Goal: Check status: Check status

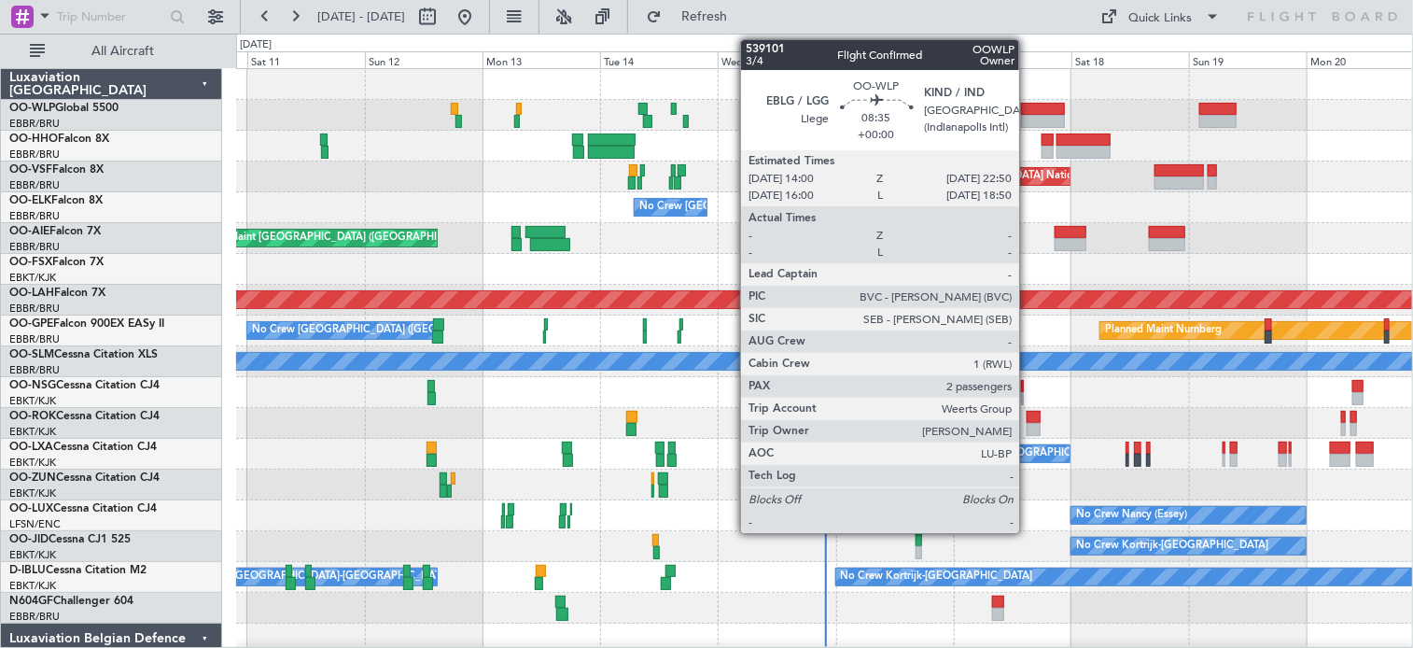
click at [1028, 118] on div at bounding box center [1043, 121] width 44 height 13
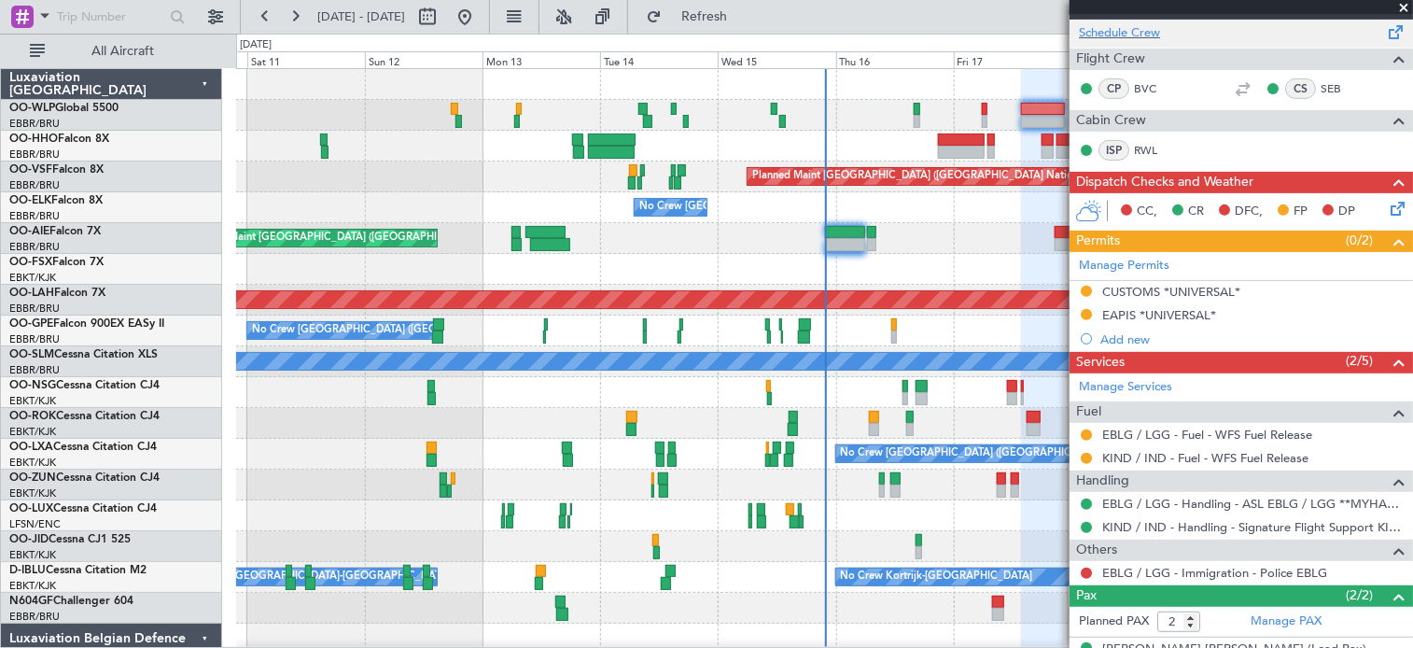
scroll to position [254, 0]
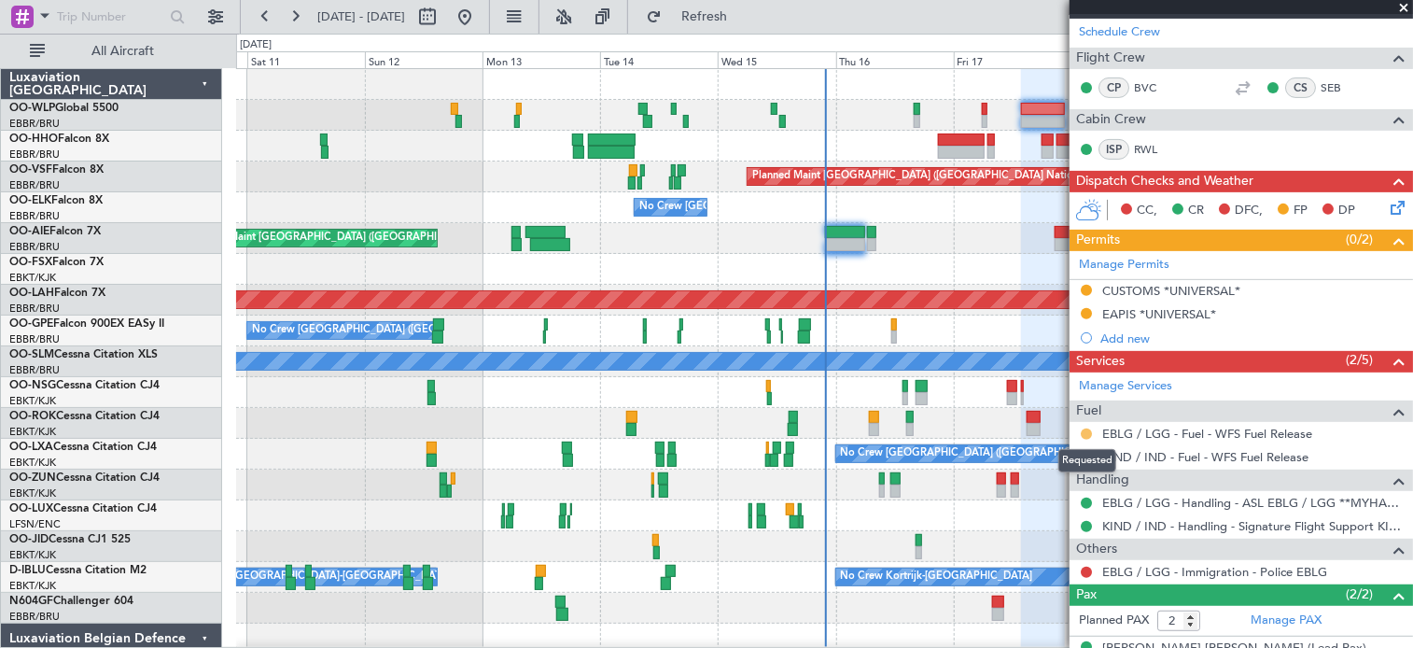
click at [1091, 431] on button at bounding box center [1086, 433] width 11 height 11
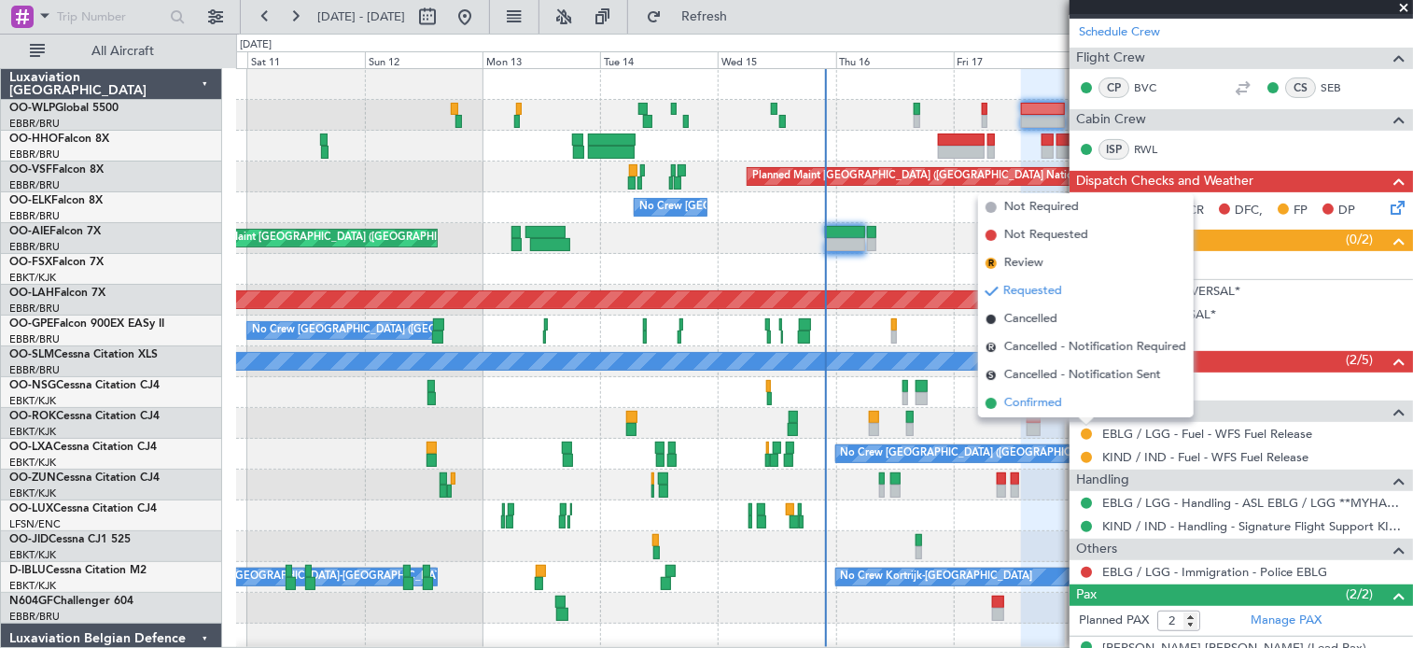
click at [1056, 401] on span "Confirmed" at bounding box center [1033, 403] width 58 height 19
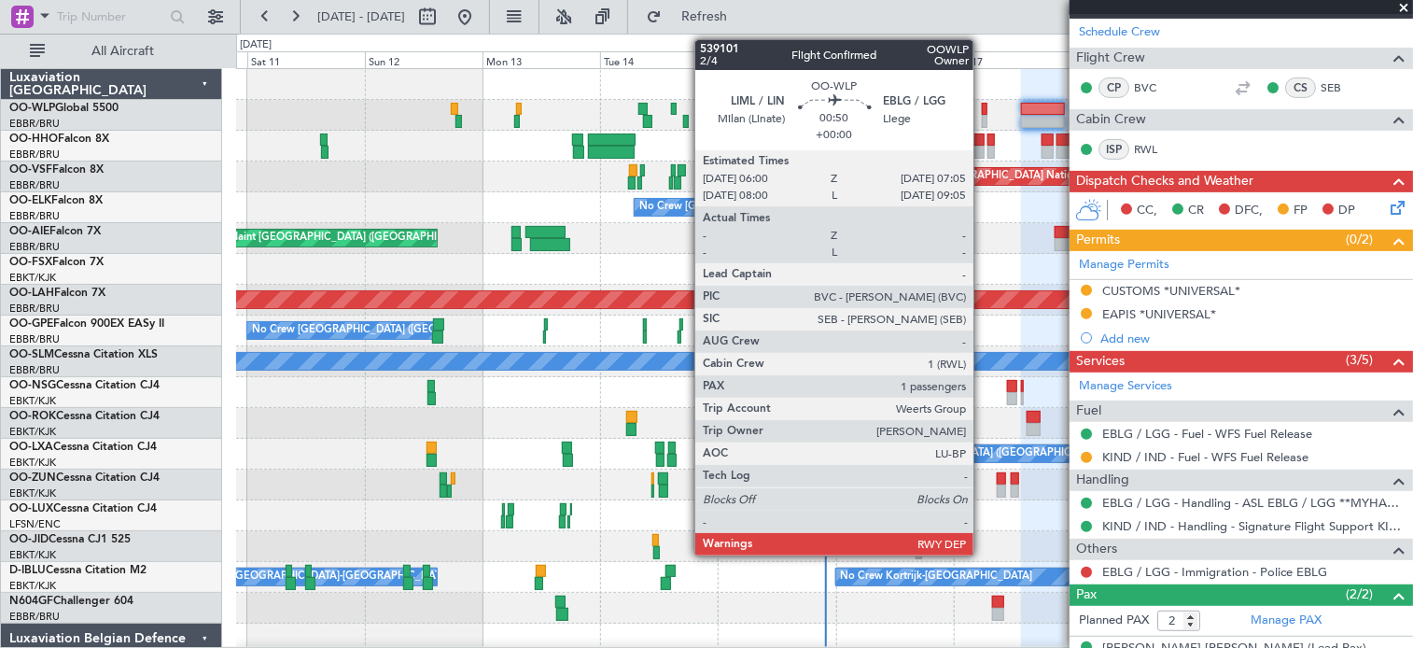
click at [982, 103] on div at bounding box center [985, 109] width 6 height 13
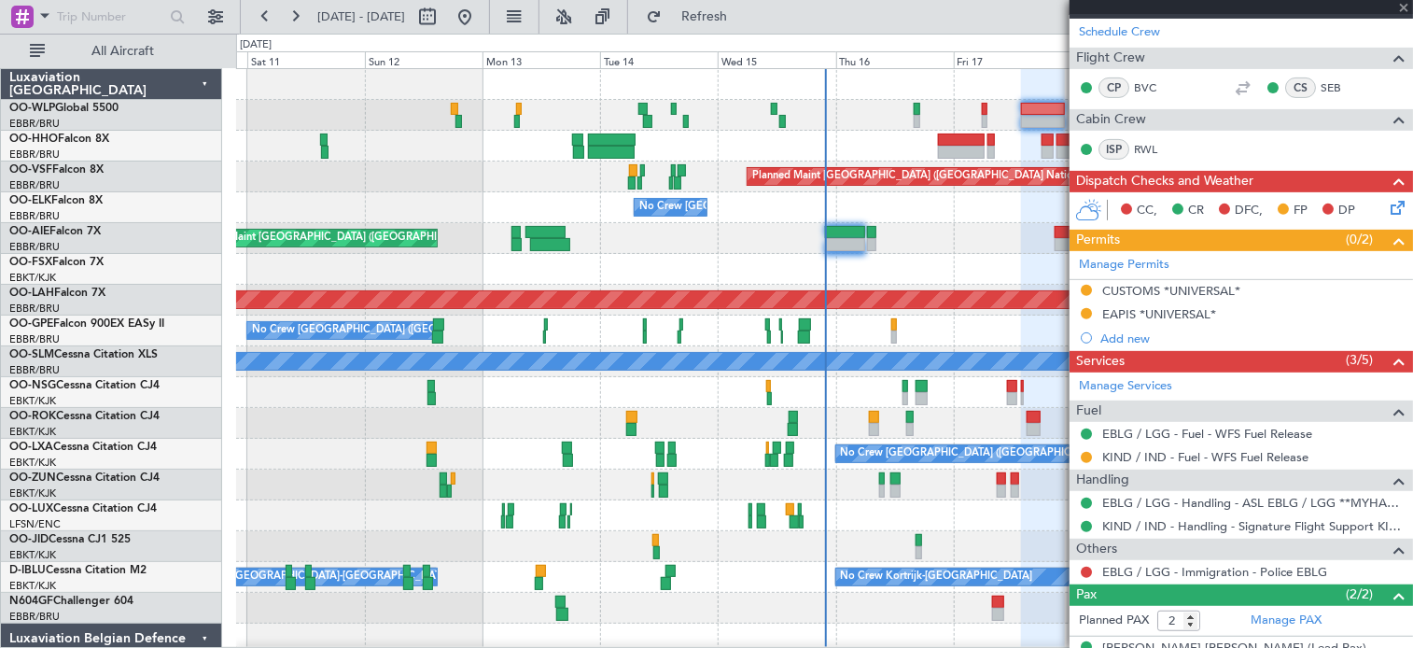
type input "1"
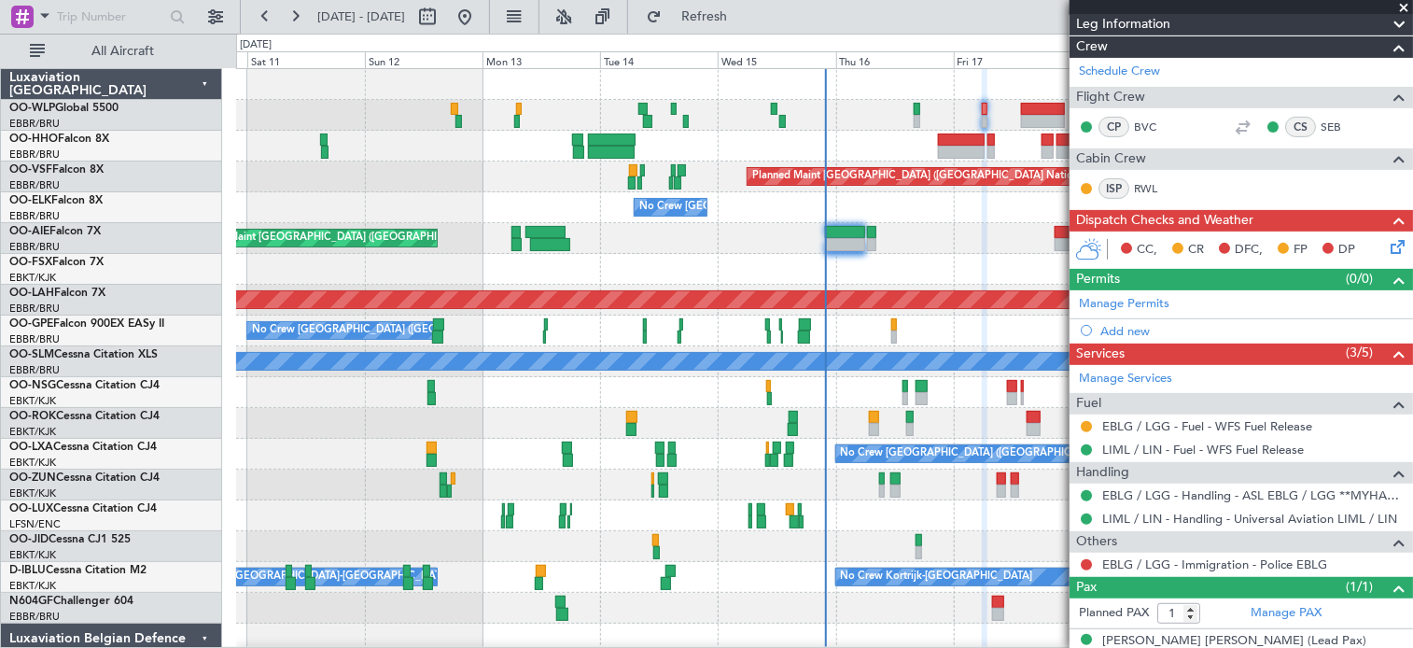
scroll to position [258, 0]
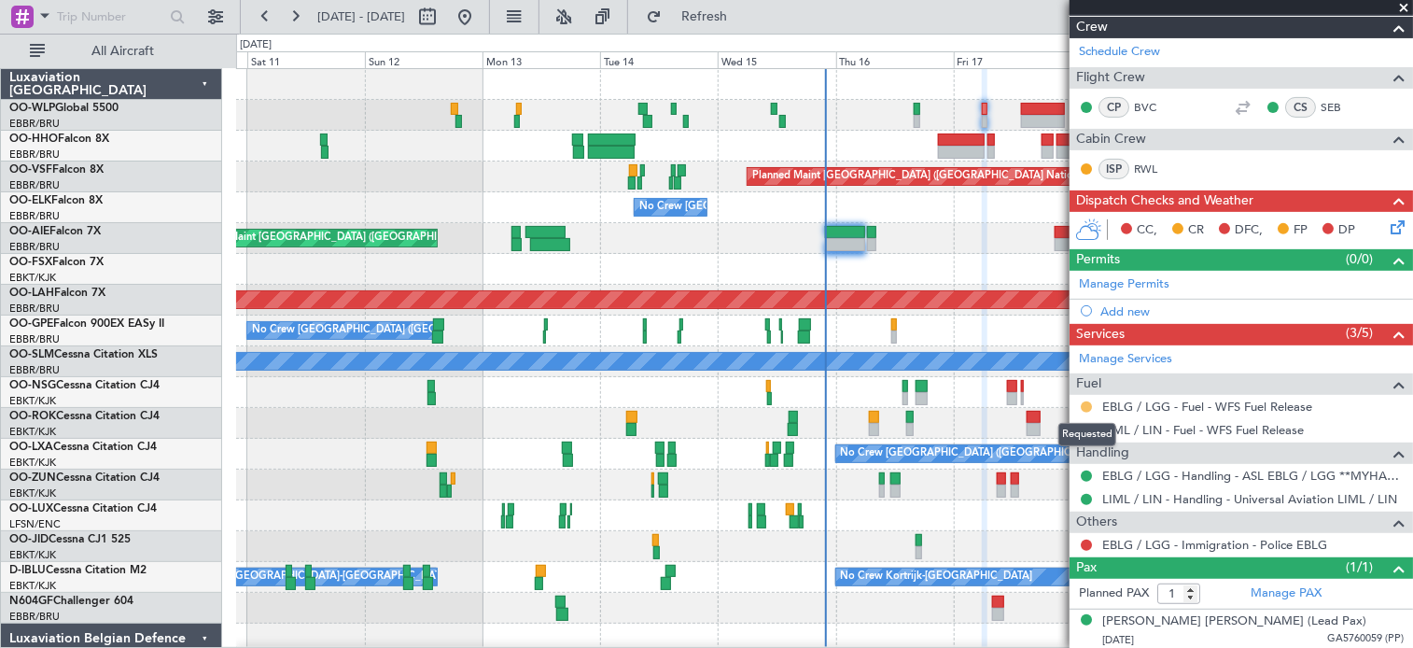
click at [1090, 401] on button at bounding box center [1086, 406] width 11 height 11
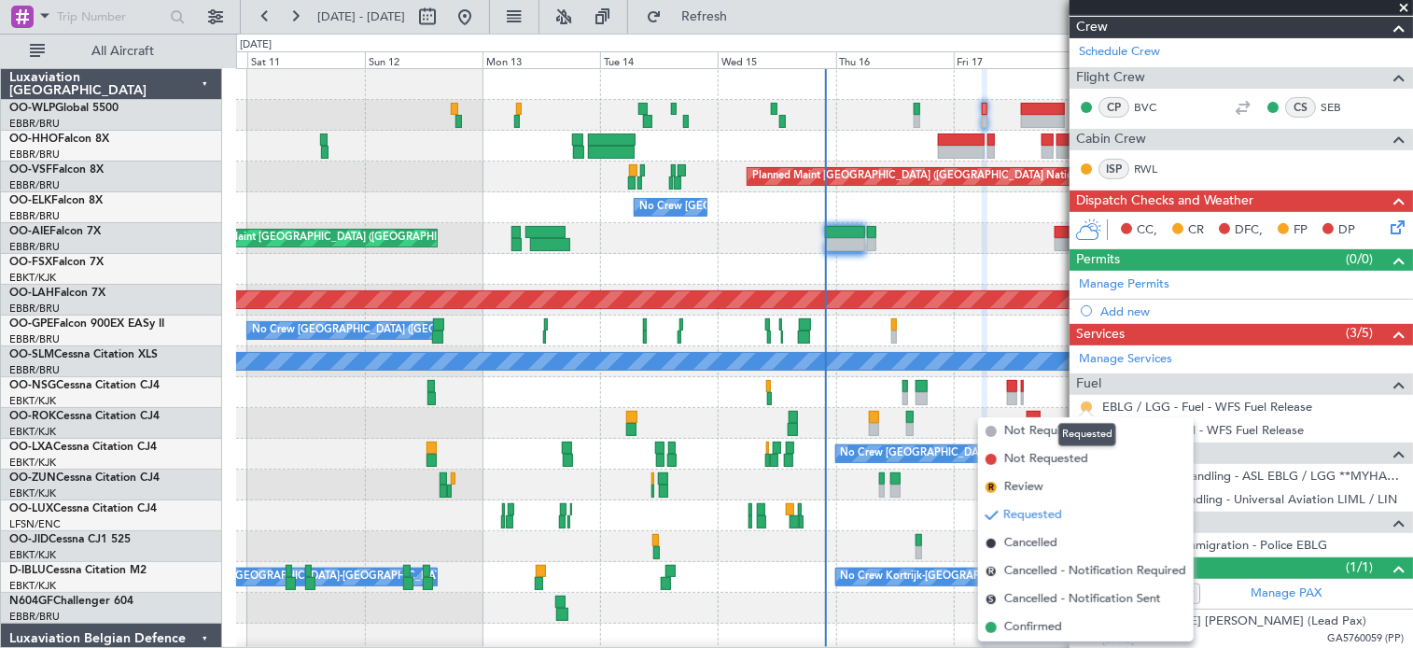
click at [1090, 401] on button at bounding box center [1086, 406] width 11 height 11
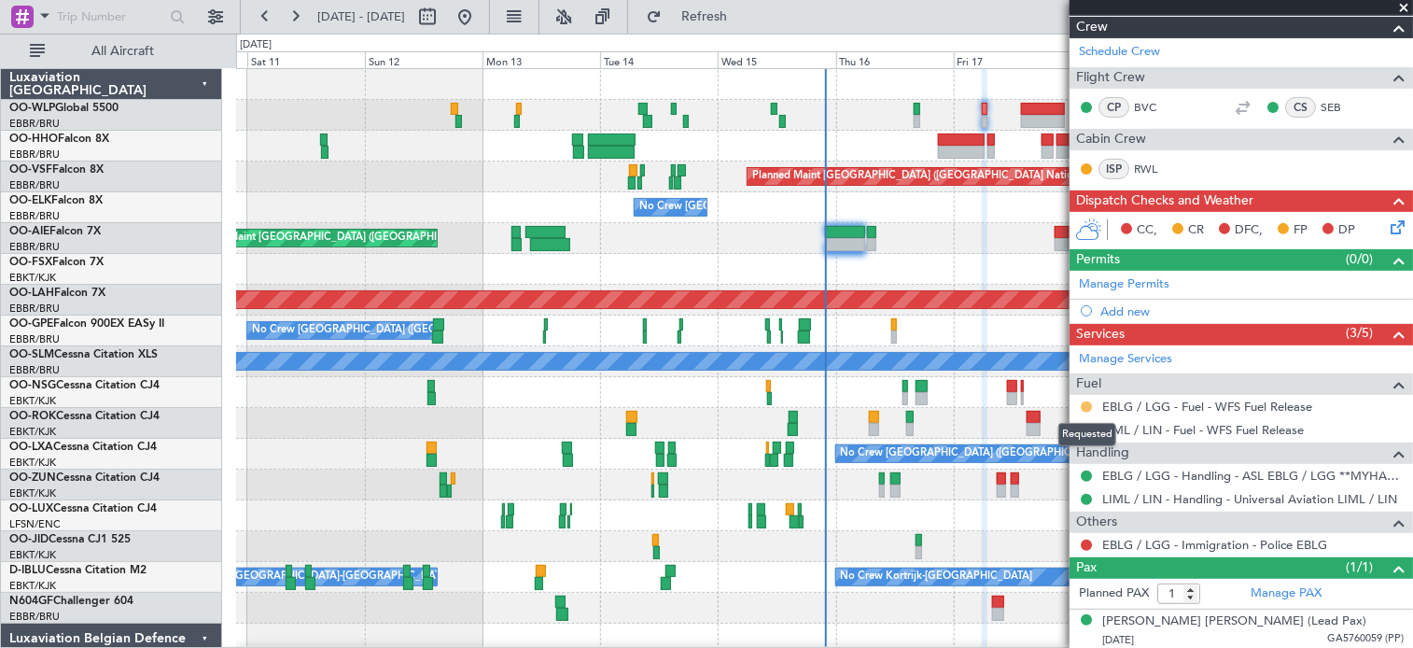
click at [1090, 401] on button at bounding box center [1086, 406] width 11 height 11
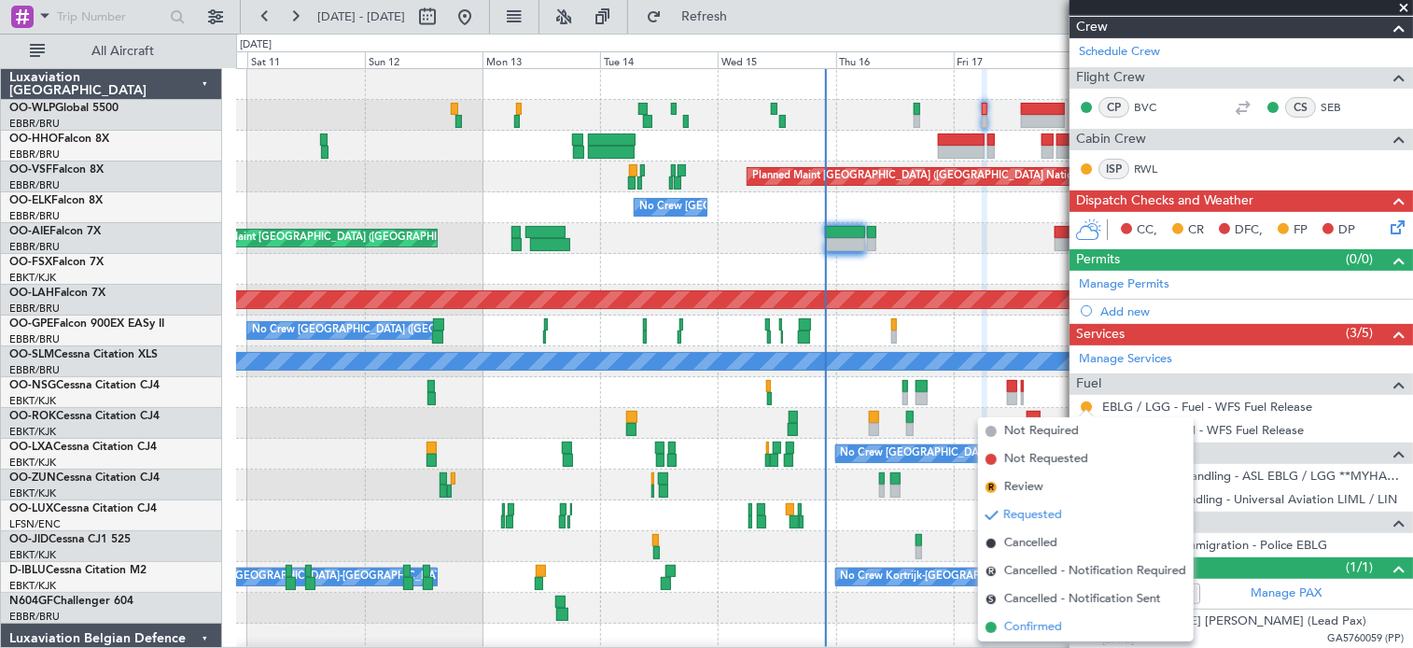
click at [1025, 631] on span "Confirmed" at bounding box center [1033, 627] width 58 height 19
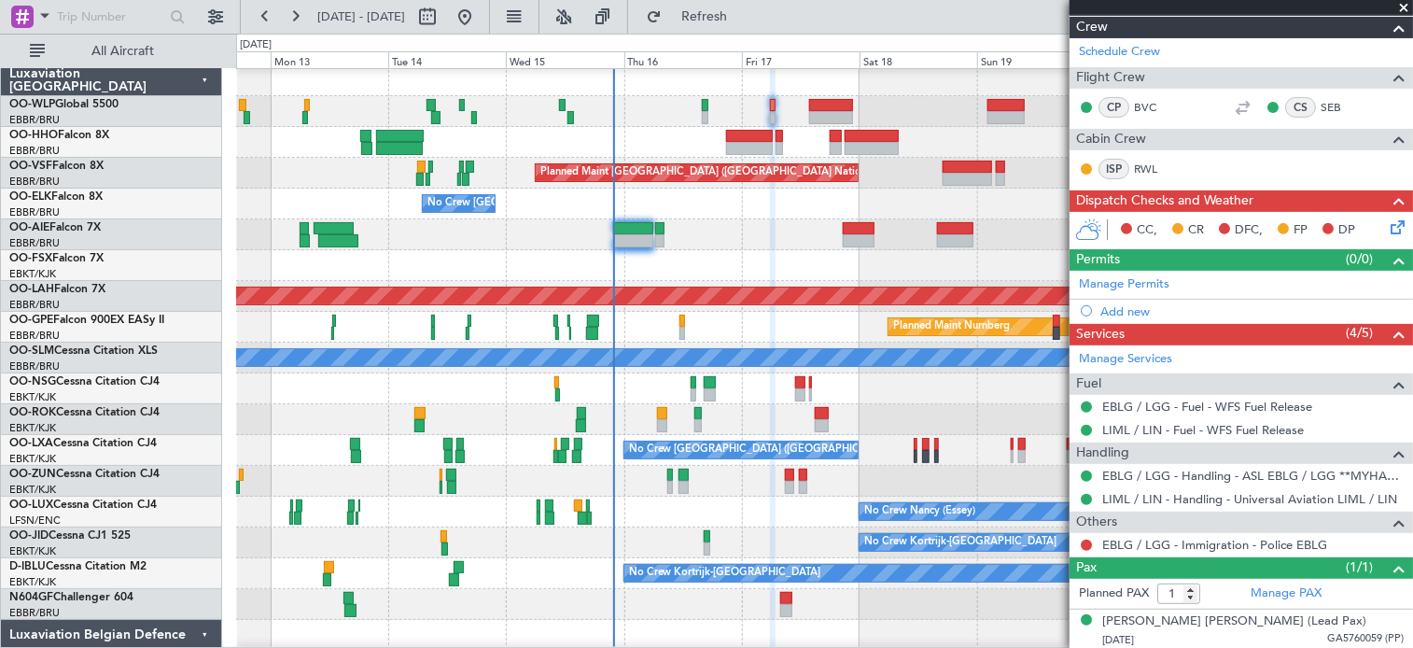
scroll to position [4, 0]
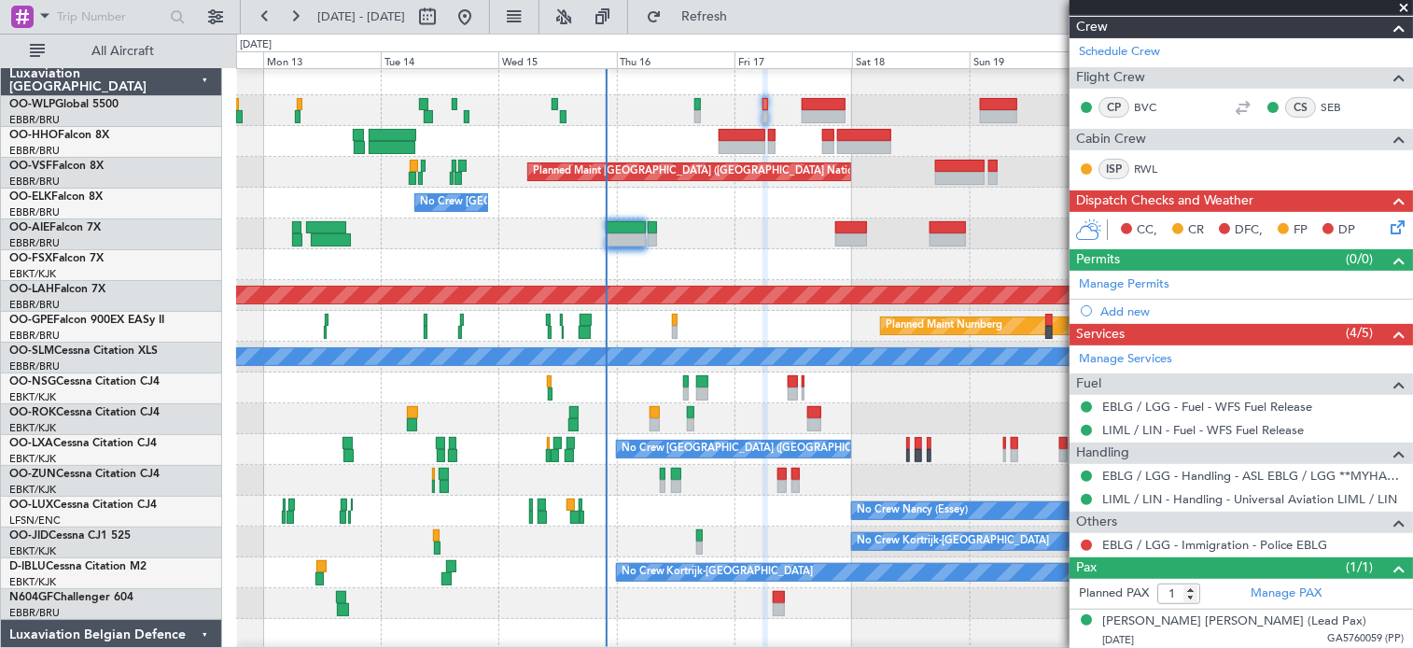
click at [725, 226] on div "Planned Maint [GEOGRAPHIC_DATA] ([GEOGRAPHIC_DATA])" at bounding box center [824, 233] width 1177 height 31
